Goal: Task Accomplishment & Management: Use online tool/utility

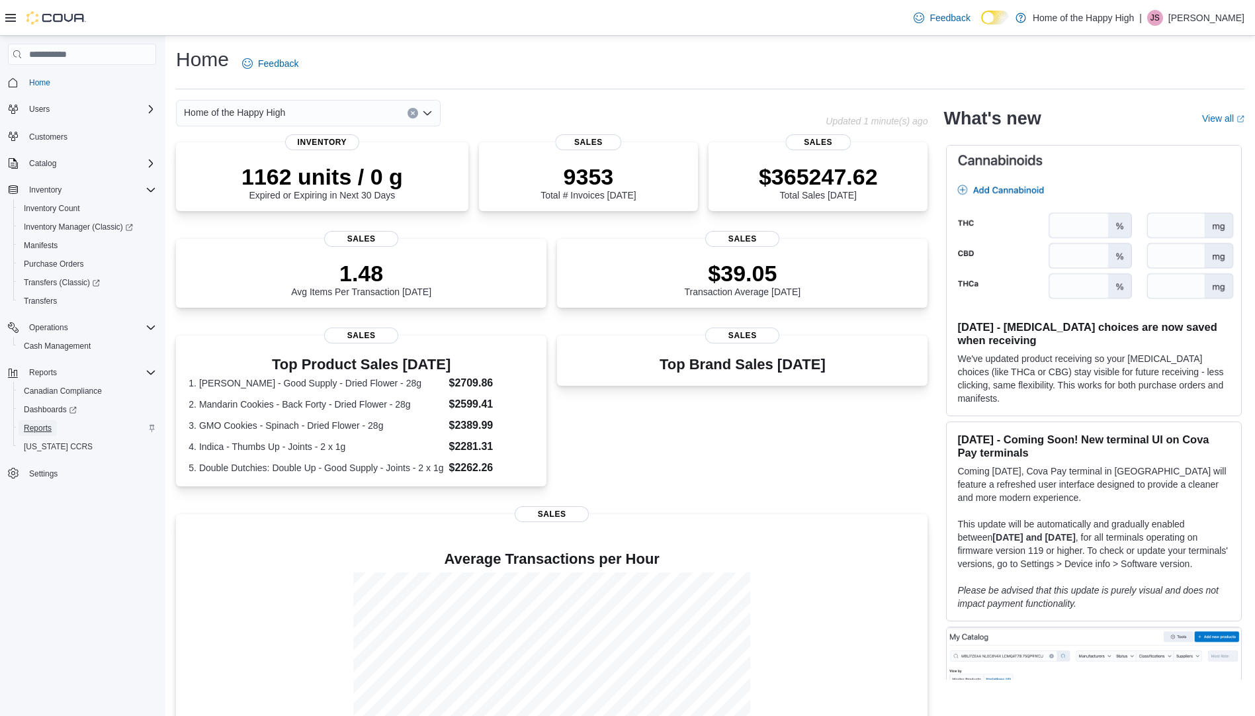
click at [43, 427] on span "Reports" at bounding box center [38, 428] width 28 height 11
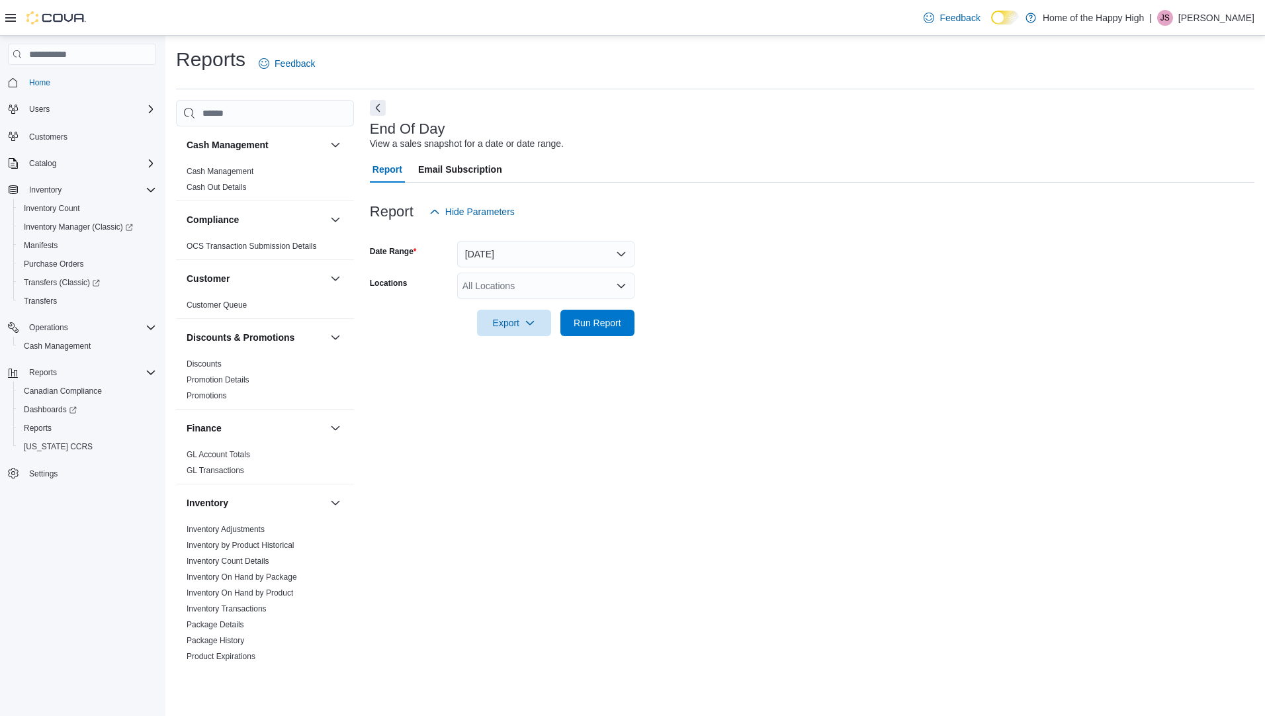
click at [536, 285] on div "All Locations" at bounding box center [545, 286] width 177 height 26
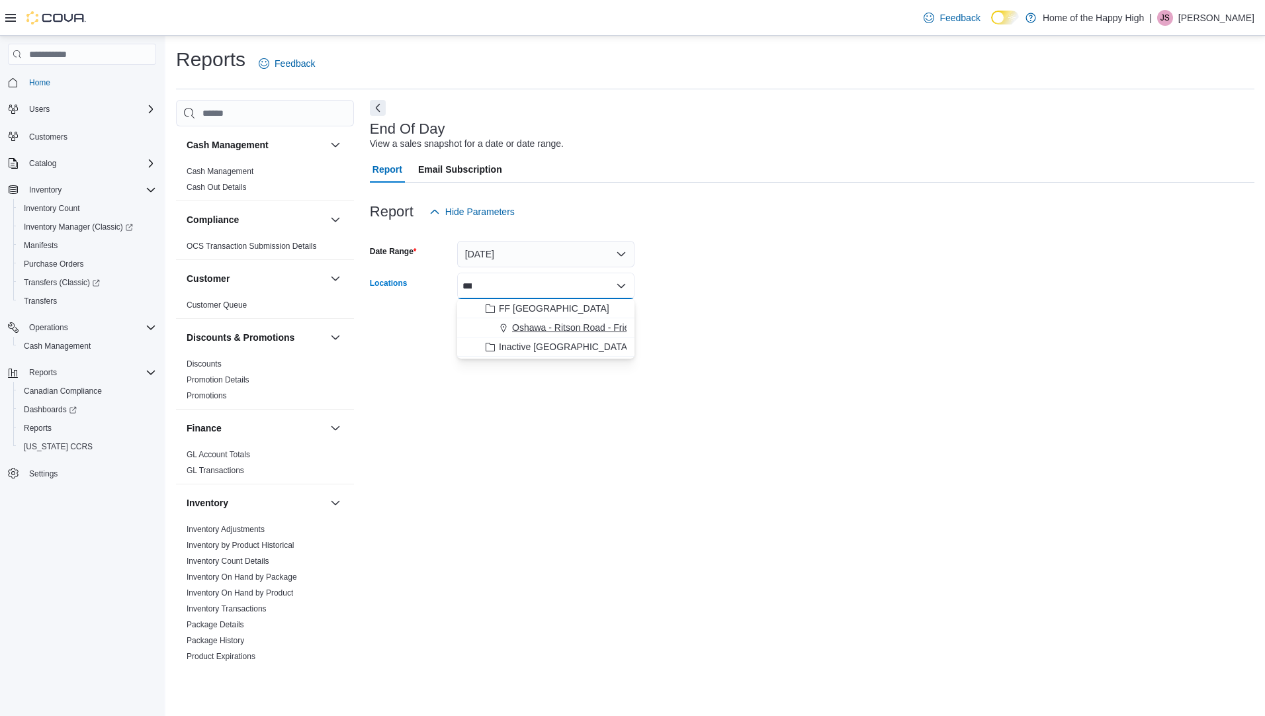
type input "***"
click at [542, 323] on span "Oshawa - Ritson Road - Friendly Stranger" at bounding box center [598, 327] width 173 height 13
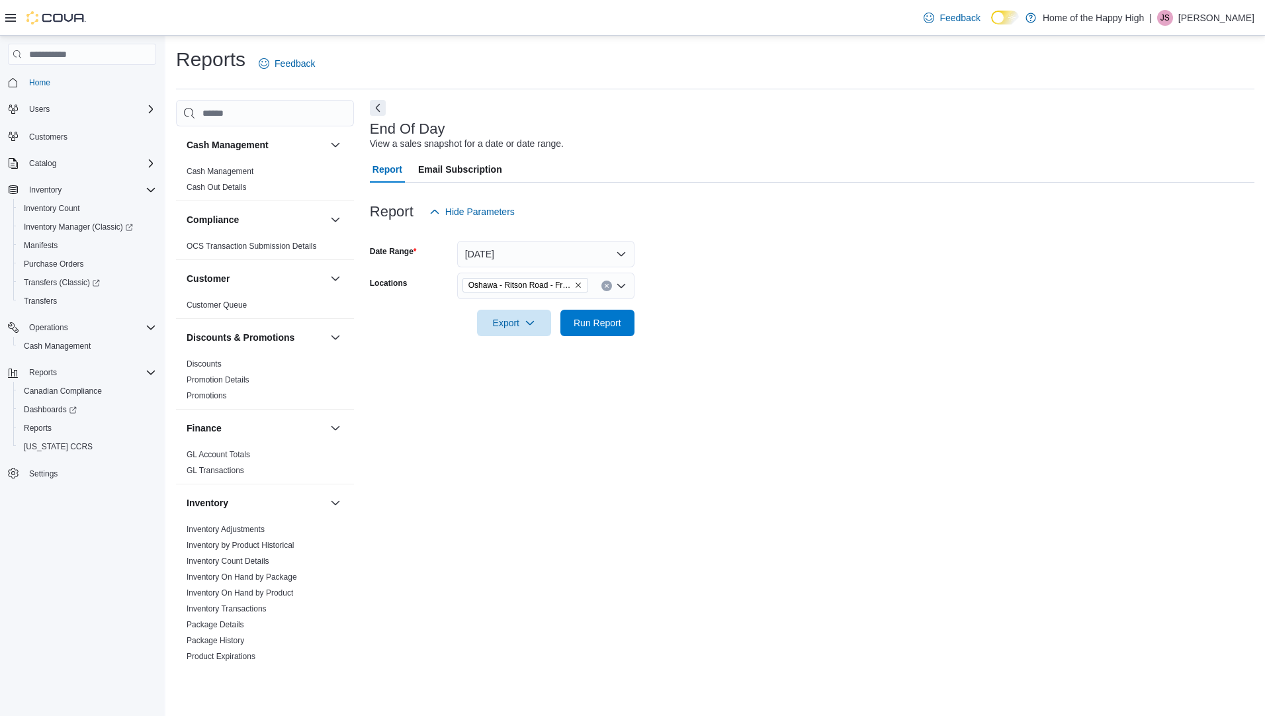
click at [719, 323] on form "Date Range Today Locations Oshawa - Ritson Road - Friendly Stranger Export Run …" at bounding box center [812, 280] width 884 height 111
click at [626, 322] on span "Run Report" at bounding box center [597, 322] width 58 height 26
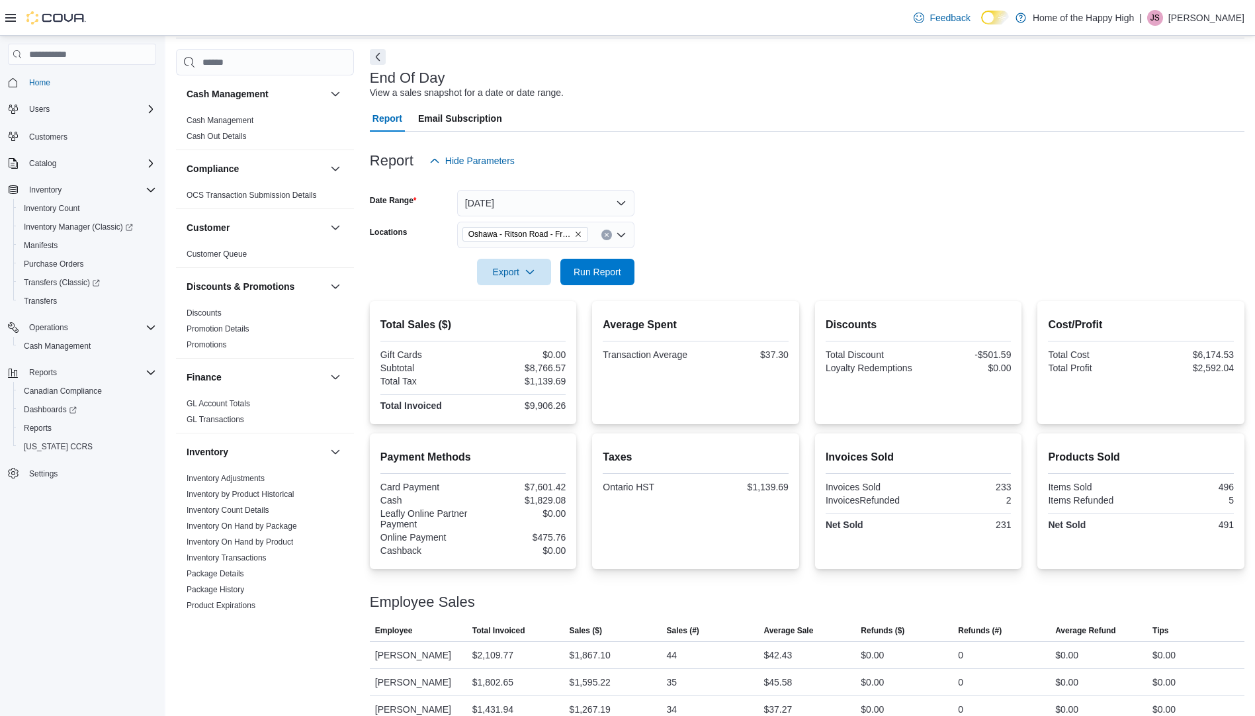
scroll to position [177, 0]
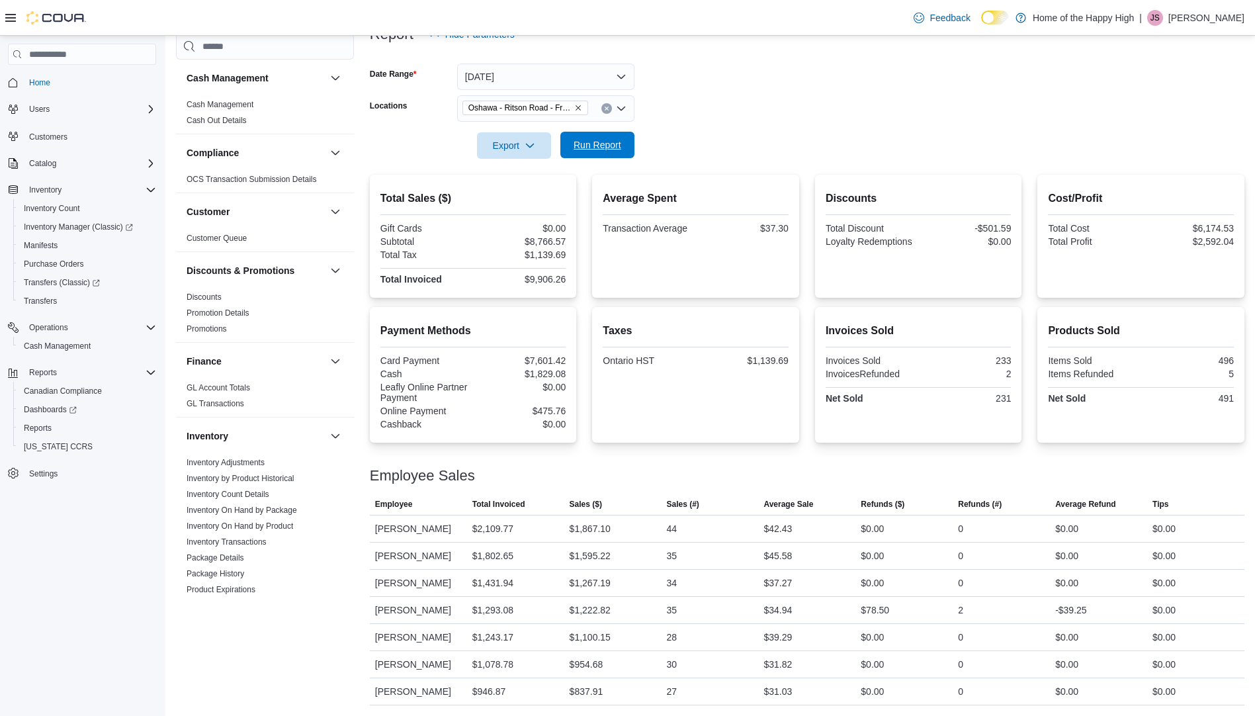
click at [614, 136] on span "Run Report" at bounding box center [597, 145] width 58 height 26
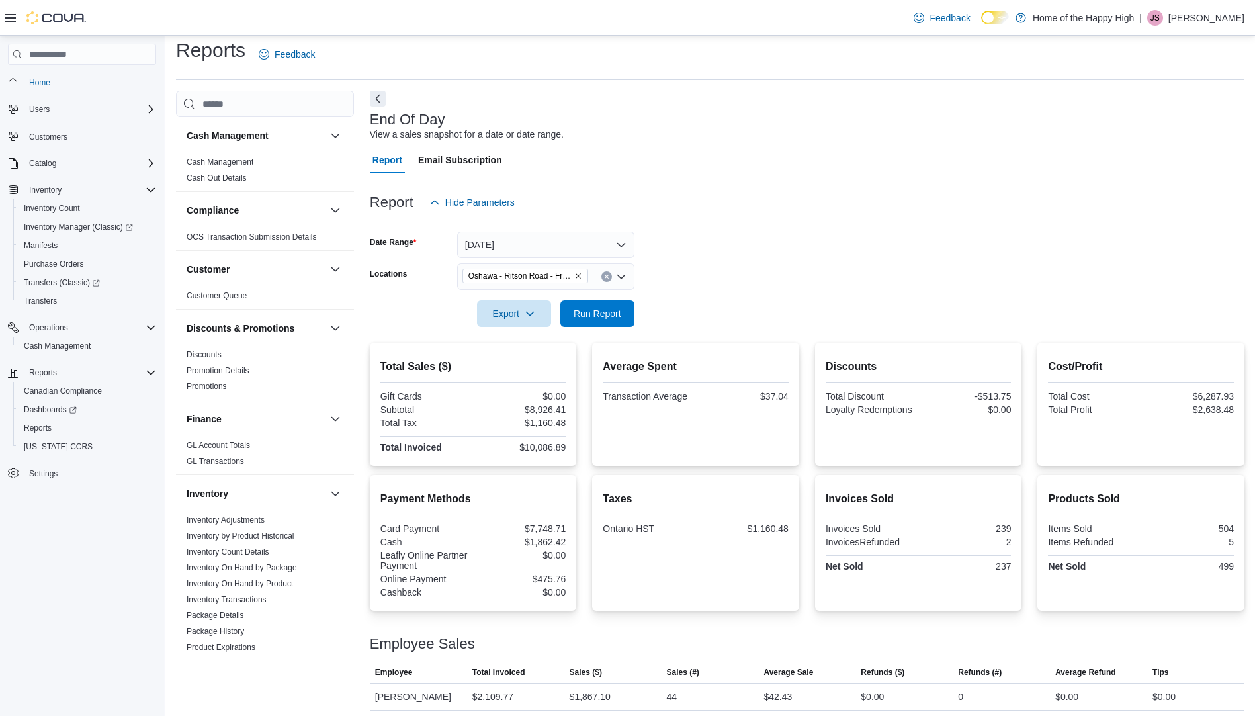
scroll to position [0, 0]
